Goal: Task Accomplishment & Management: Use online tool/utility

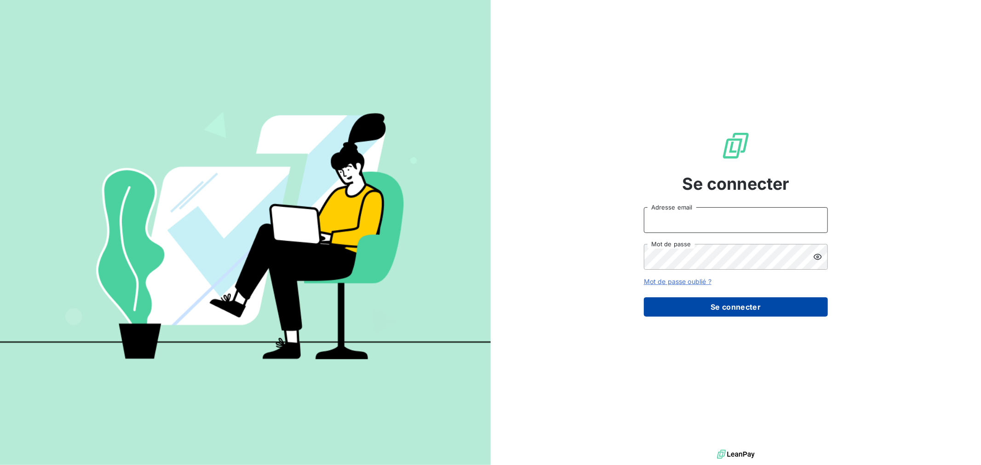
type input "[PERSON_NAME][EMAIL_ADDRESS][DOMAIN_NAME]"
click at [730, 308] on button "Se connecter" at bounding box center [736, 307] width 184 height 19
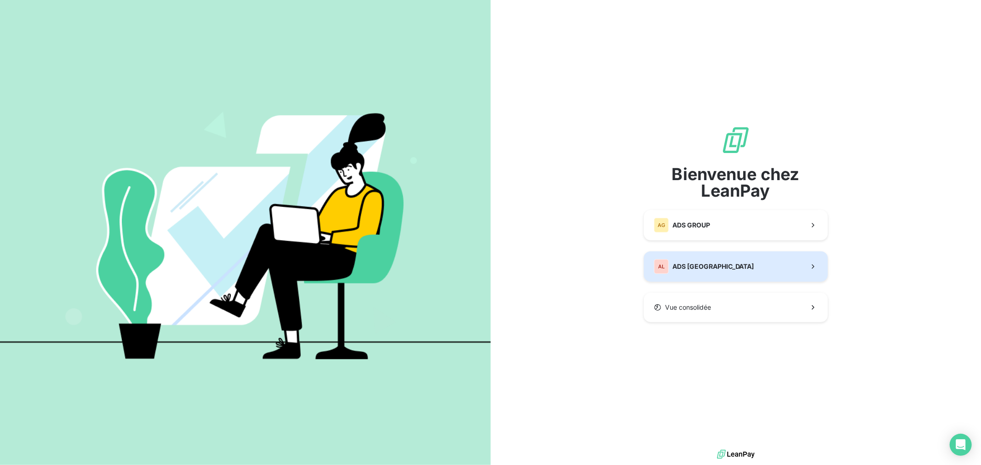
click at [723, 263] on span "ADS [GEOGRAPHIC_DATA]" at bounding box center [713, 266] width 82 height 9
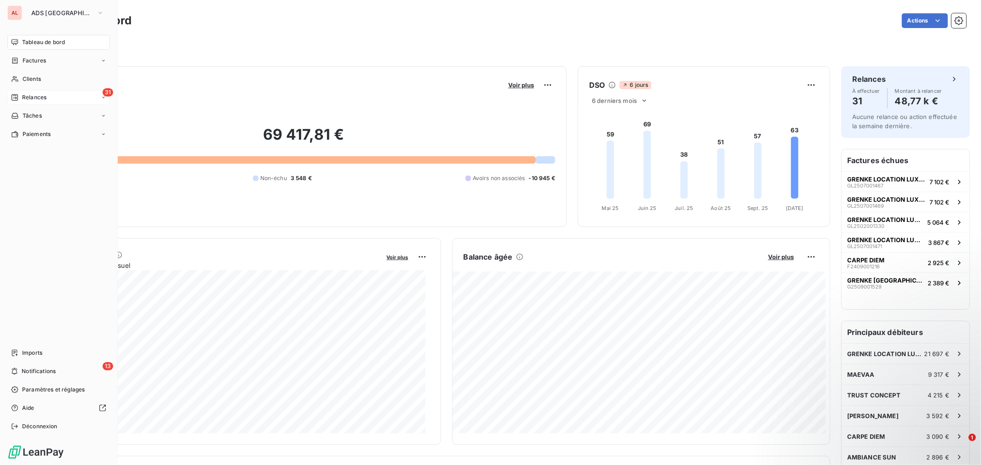
click at [20, 98] on div "Relances" at bounding box center [28, 97] width 35 height 8
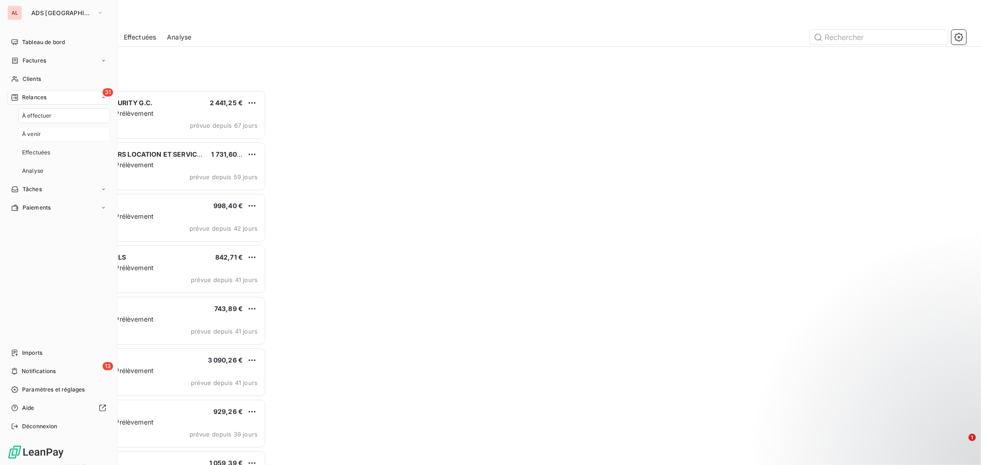
click at [37, 134] on span "À venir" at bounding box center [31, 134] width 19 height 8
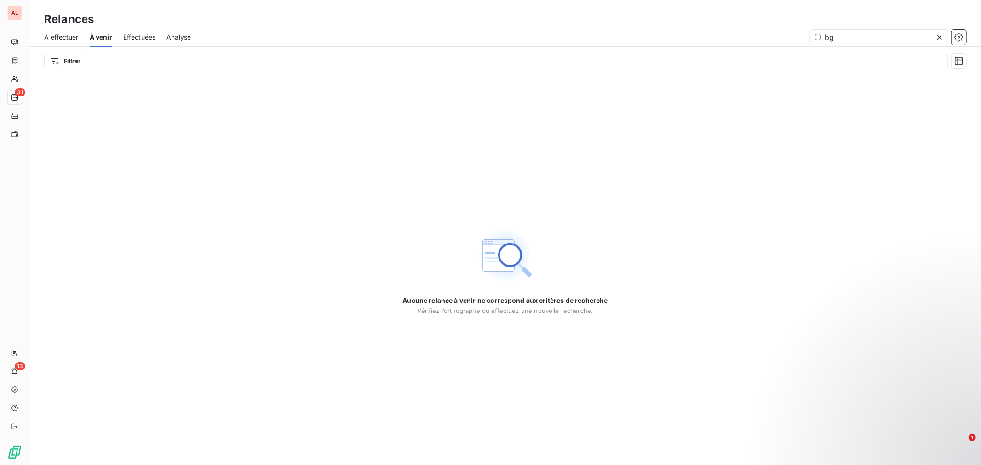
click at [72, 37] on span "À effectuer" at bounding box center [61, 37] width 34 height 9
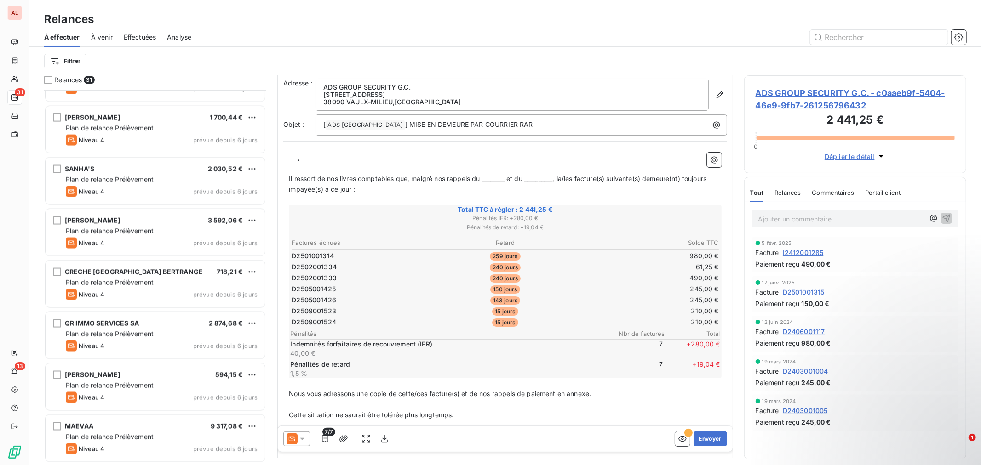
scroll to position [52, 0]
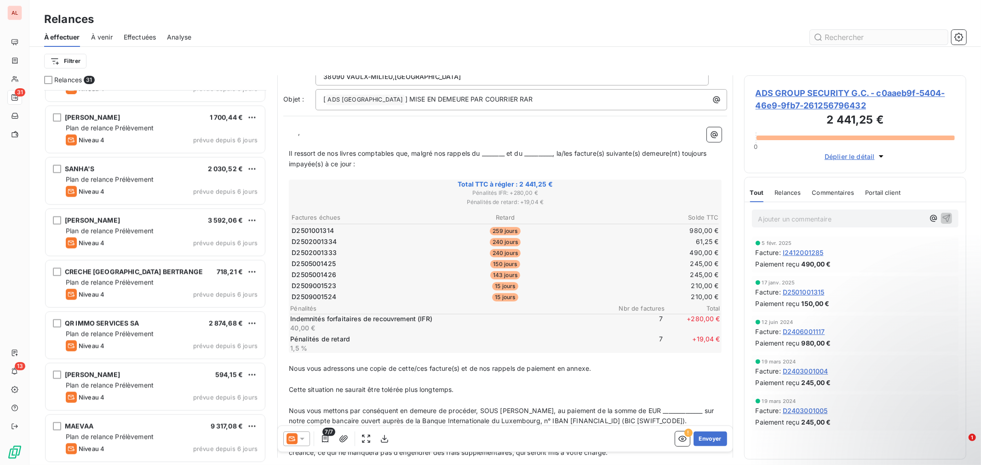
click at [834, 37] on input "text" at bounding box center [879, 37] width 138 height 15
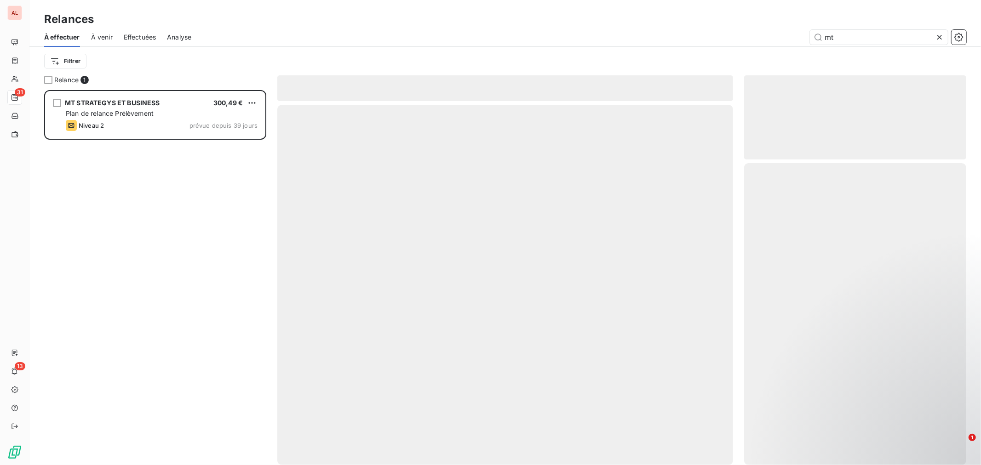
scroll to position [367, 214]
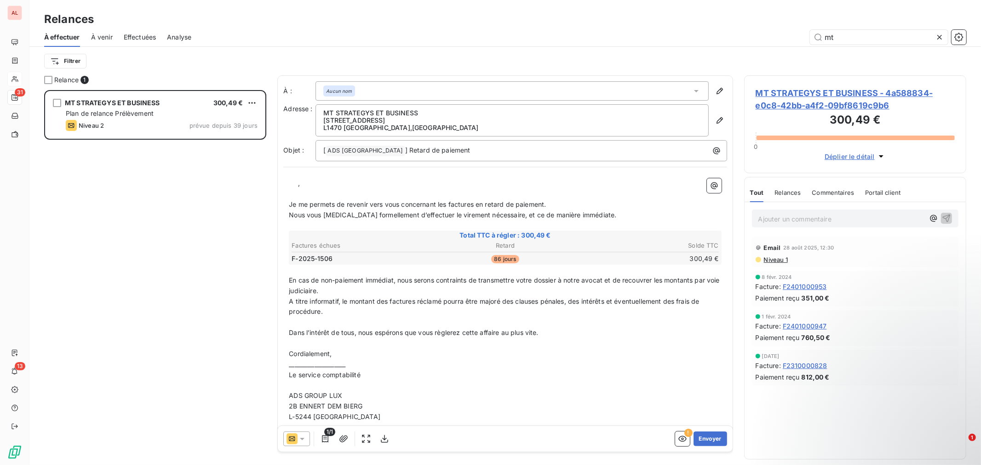
type input "mt"
click at [715, 89] on icon "button" at bounding box center [719, 90] width 9 height 9
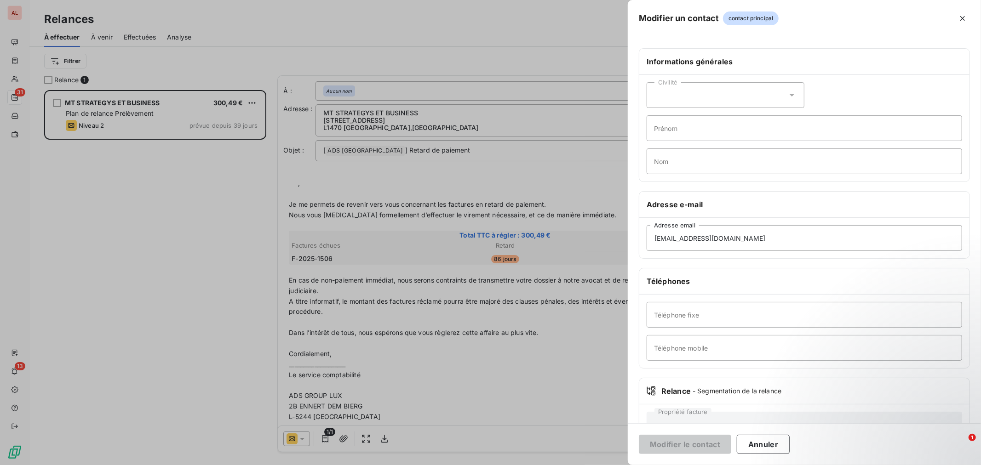
click at [705, 97] on div "Civilité" at bounding box center [726, 95] width 158 height 26
click at [872, 115] on div "Civilité Madame Monsieur Prénom Nom" at bounding box center [804, 128] width 330 height 107
click at [843, 123] on input "Prénom" at bounding box center [804, 128] width 315 height 26
click at [667, 165] on input "Nom" at bounding box center [804, 162] width 315 height 26
drag, startPoint x: 704, startPoint y: 157, endPoint x: 607, endPoint y: 165, distance: 96.9
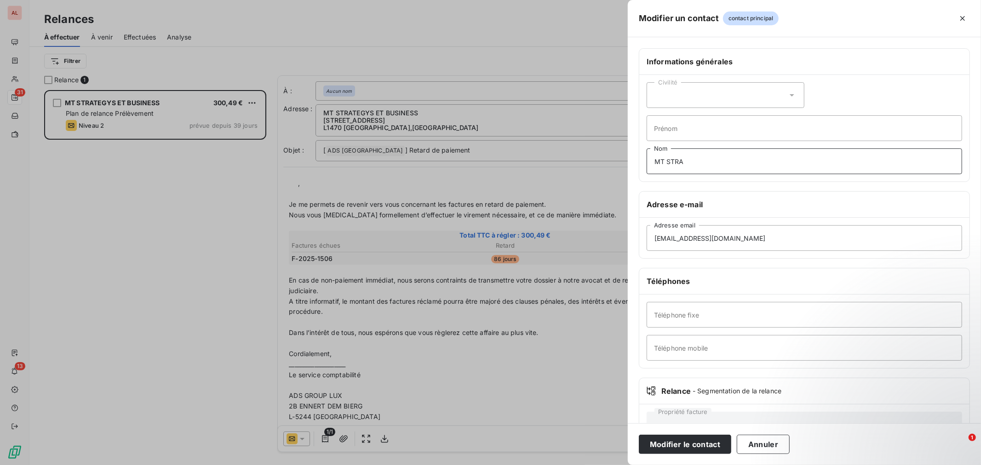
click at [607, 465] on div "Modifier un contact contact principal Informations générales Civilité Prénom MT…" at bounding box center [490, 465] width 981 height 0
paste input "TEGYS ET BUSINESS"
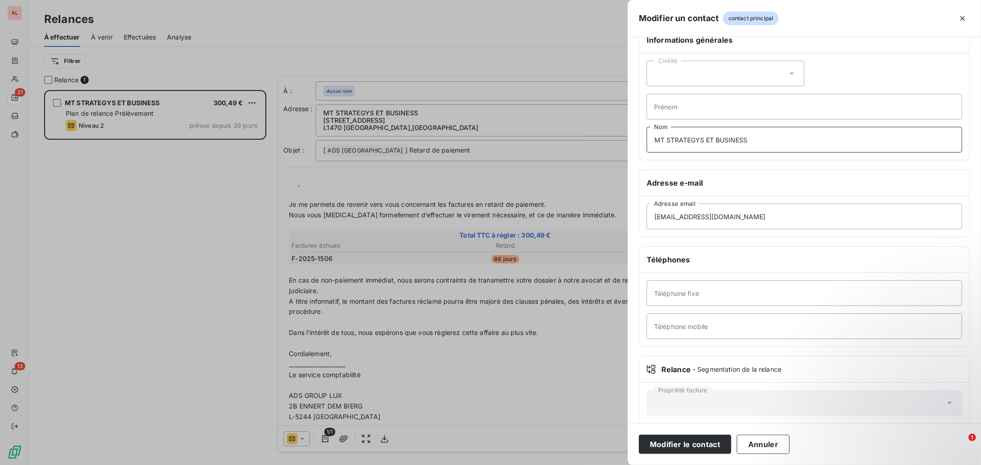
scroll to position [34, 0]
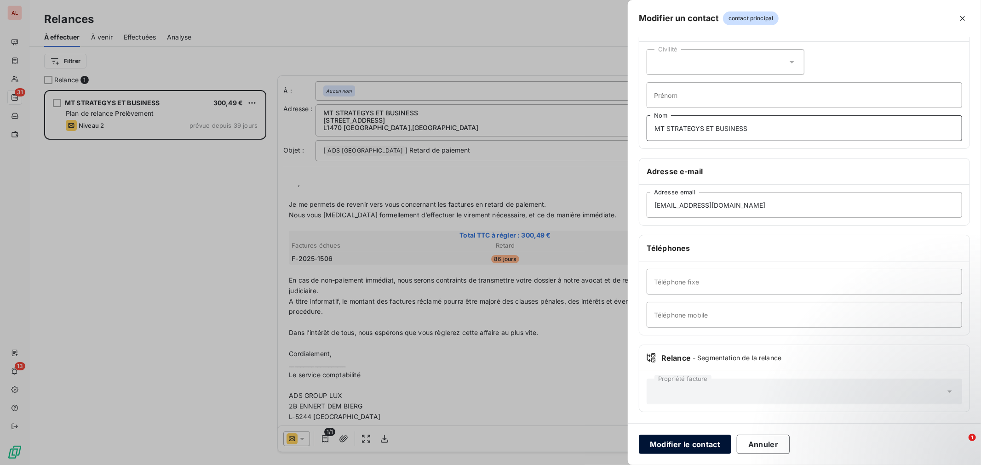
type input "MT STRATEGYS ET BUSINESS"
click at [681, 445] on button "Modifier le contact" at bounding box center [685, 444] width 92 height 19
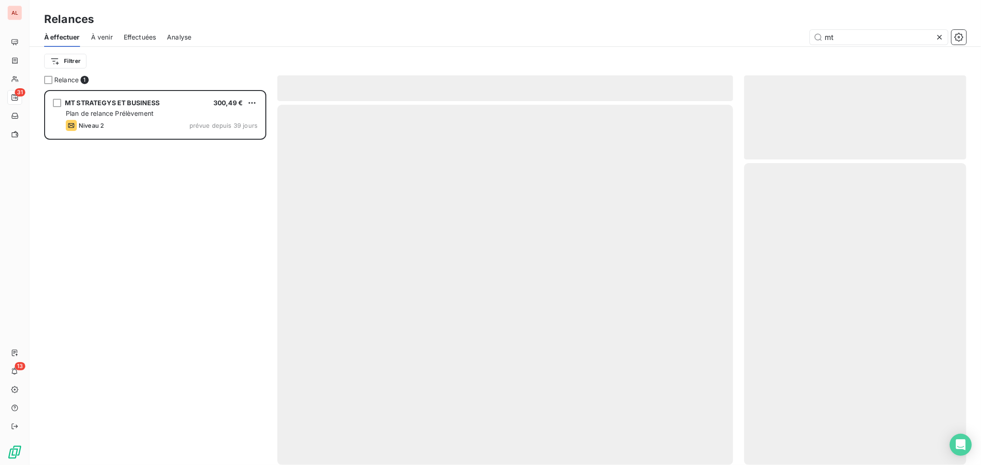
scroll to position [367, 214]
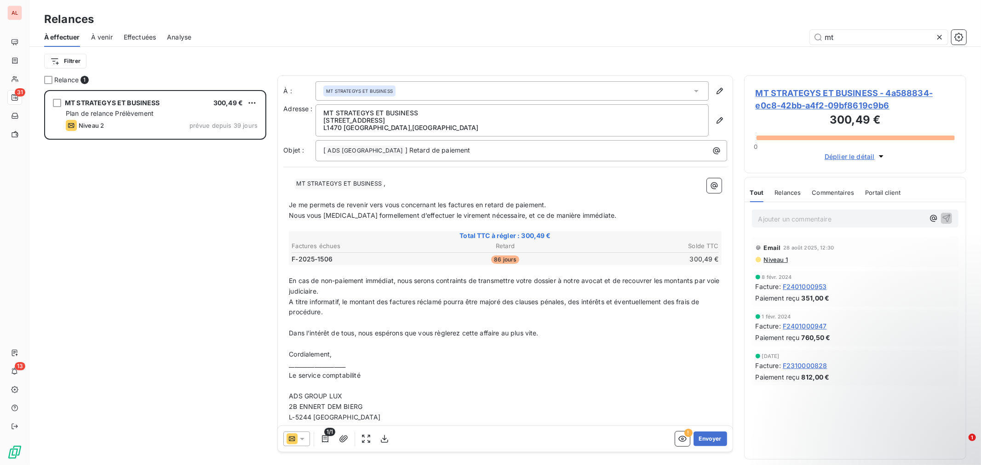
click at [458, 199] on p "﻿" at bounding box center [505, 194] width 433 height 11
click at [448, 201] on p "Je me permets de revenir vers vous concernant les factures en retard de paiemen…" at bounding box center [505, 205] width 433 height 11
click at [448, 201] on span "Je me permets de revenir vers vous concernant les factures en retard de paiemen…" at bounding box center [417, 205] width 257 height 8
click at [470, 206] on span "Je me permets de revenir vers vous concernant la factures en retard de paiement." at bounding box center [416, 205] width 254 height 8
click at [601, 215] on p "Nous vous [MEDICAL_DATA] formellement d’effectuer le virement nécessaire, et ce…" at bounding box center [505, 216] width 433 height 11
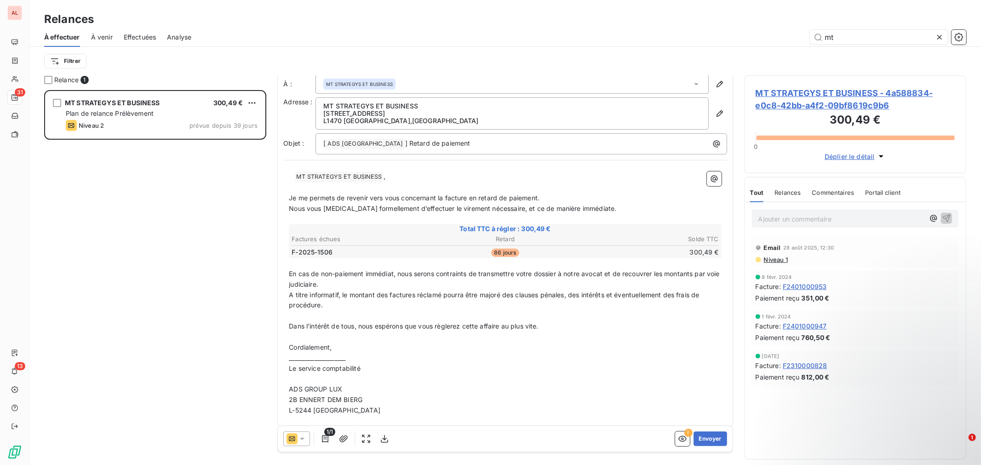
scroll to position [11, 0]
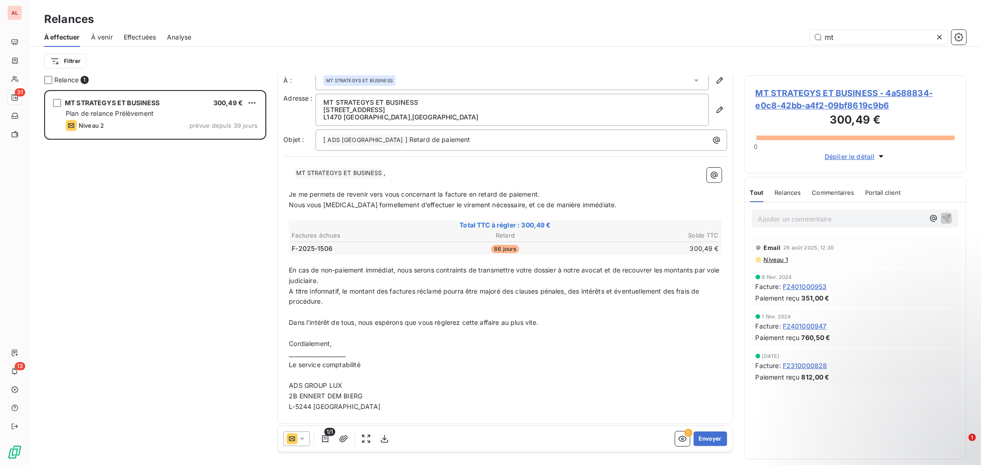
click at [402, 292] on span "A titre informatif, le montant des factures réclamé pourra être majoré des clau…" at bounding box center [495, 296] width 412 height 18
click at [388, 287] on span "A titre informatif, le montant des factures réclamé pourra être majoré des clau…" at bounding box center [495, 296] width 412 height 18
click at [695, 266] on span "En cas de non-paiement immédiat, nous serons contraints de transmettre votre do…" at bounding box center [505, 275] width 433 height 18
drag, startPoint x: 696, startPoint y: 267, endPoint x: 674, endPoint y: 269, distance: 21.7
click at [673, 268] on span "En cas de non-paiement immédiat, nous serons contraints de transmettre votre do…" at bounding box center [505, 275] width 433 height 18
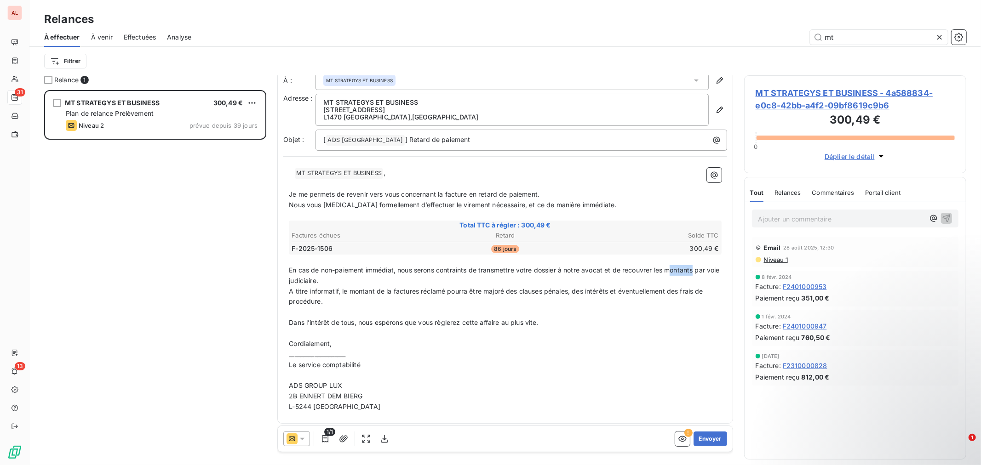
drag, startPoint x: 674, startPoint y: 269, endPoint x: 669, endPoint y: 271, distance: 5.6
click at [674, 269] on span "En cas de non-paiement immédiat, nous serons contraints de transmettre votre do…" at bounding box center [505, 275] width 433 height 18
click at [665, 269] on span "En cas de non-paiement immédiat, nous serons contraints de transmettre votre do…" at bounding box center [505, 275] width 433 height 18
click at [692, 267] on span "En cas de non-paiement immédiat, nous serons contraints de transmettre votre do…" at bounding box center [504, 275] width 430 height 18
click at [422, 288] on span "A titre informatif, le montant de la factures réclamé pourra être majoré des cl…" at bounding box center [497, 296] width 416 height 18
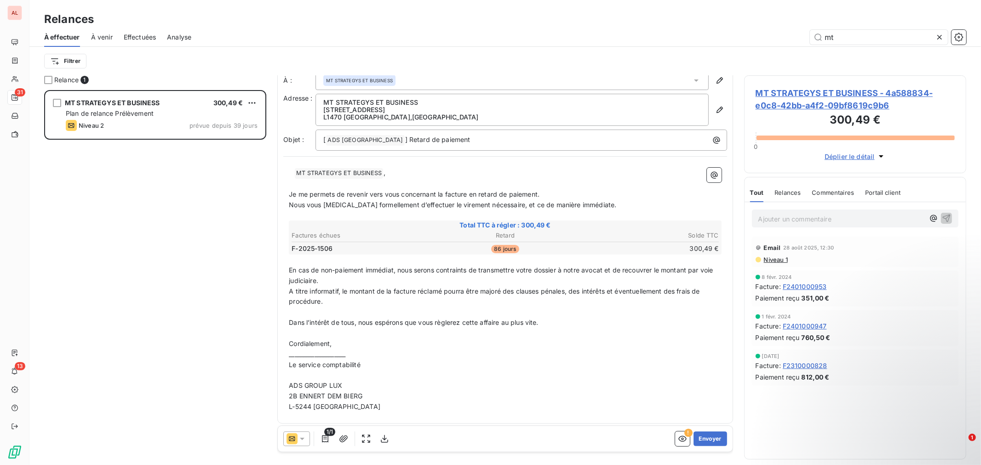
click at [382, 319] on span "Dans l’intérêt de tous, nous espérons que vous règlerez cette affaire au plus v…" at bounding box center [413, 323] width 249 height 8
click at [489, 321] on span "Dans l’intérêt de tous, nous espérons que vous règlerez cette affaire au plus v…" at bounding box center [413, 323] width 249 height 8
click at [546, 321] on p "Dans l’intérêt de tous, nous espérons que vous règlerez cette affaire au plus v…" at bounding box center [505, 323] width 433 height 11
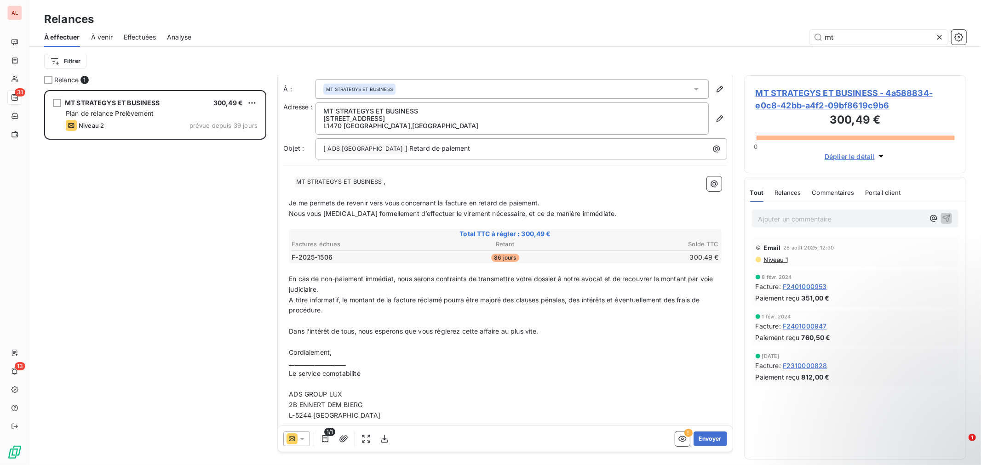
scroll to position [0, 0]
click at [698, 437] on button "Envoyer" at bounding box center [710, 439] width 34 height 15
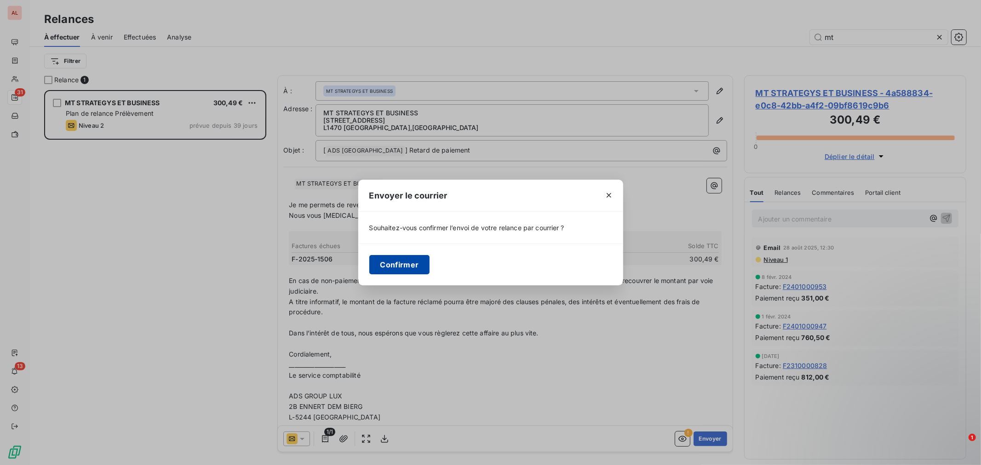
click at [388, 262] on button "Confirmer" at bounding box center [399, 264] width 61 height 19
